Goal: Check status: Check status

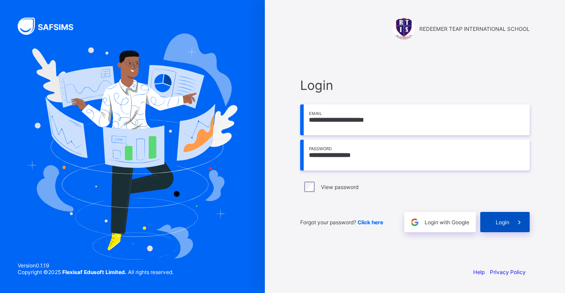
click at [498, 223] on span "Login" at bounding box center [503, 222] width 14 height 7
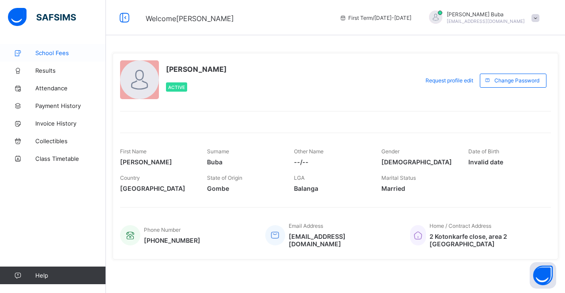
click at [67, 46] on link "School Fees" at bounding box center [53, 53] width 106 height 18
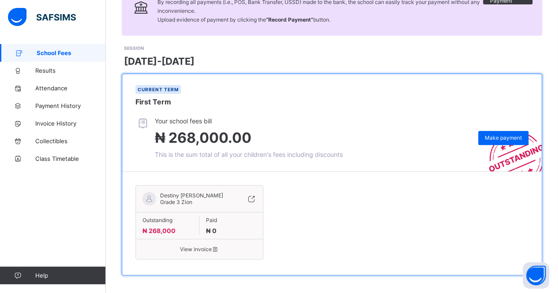
scroll to position [89, 0]
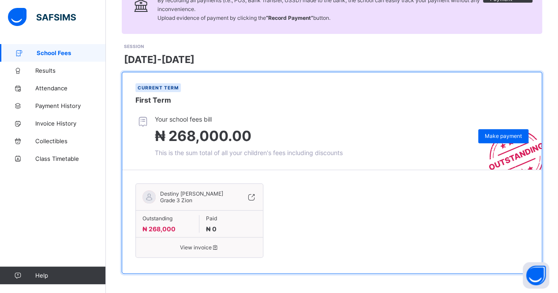
click at [207, 248] on span "View invoice" at bounding box center [200, 247] width 114 height 7
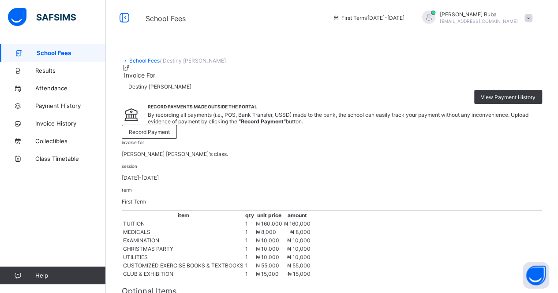
click at [56, 53] on span "School Fees" at bounding box center [71, 52] width 69 height 7
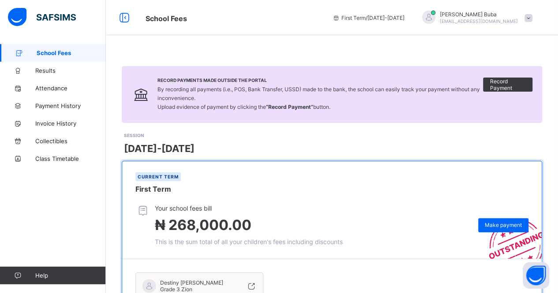
click at [533, 15] on span at bounding box center [529, 18] width 8 height 8
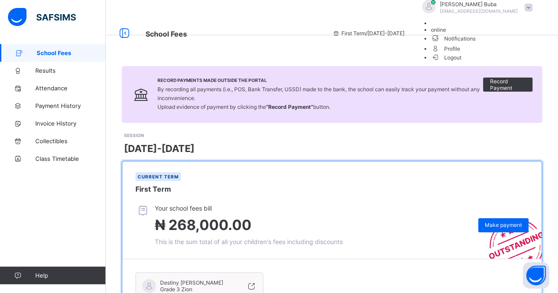
click at [462, 62] on span "Logout" at bounding box center [446, 57] width 30 height 9
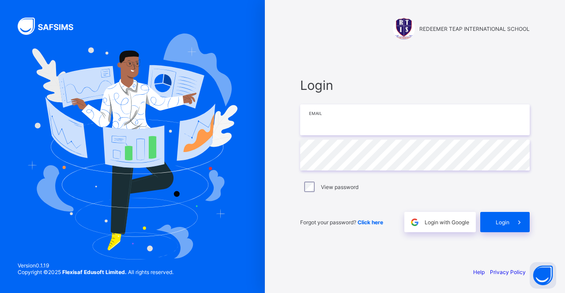
type input "**********"
